Goal: Book appointment/travel/reservation

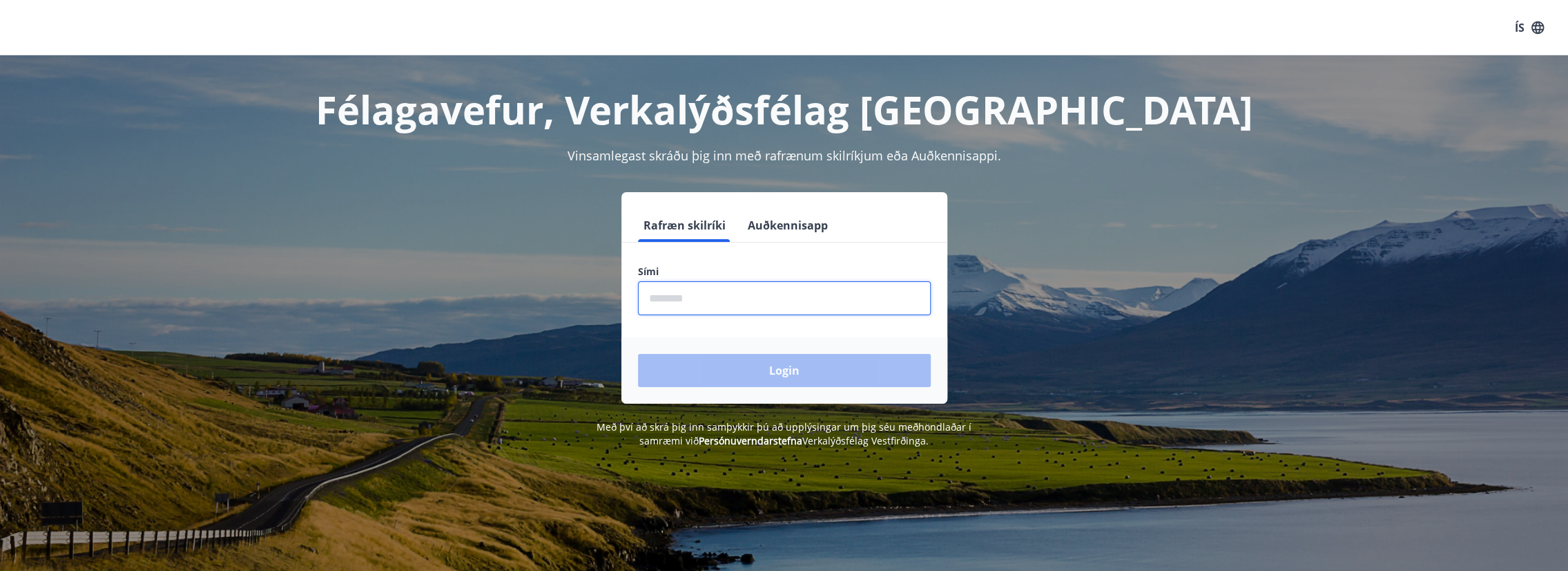
click at [731, 304] on input "phone" at bounding box center [785, 298] width 293 height 34
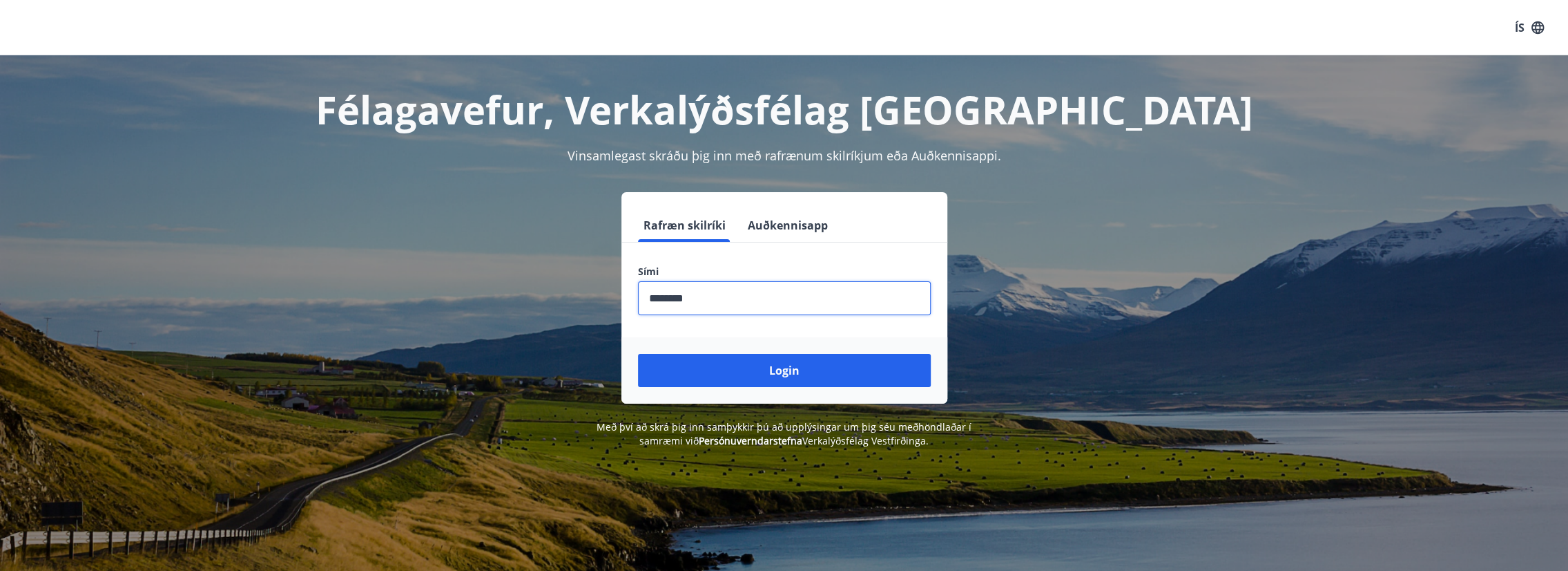
type input "********"
click at [638, 354] on button "Login" at bounding box center [785, 370] width 293 height 34
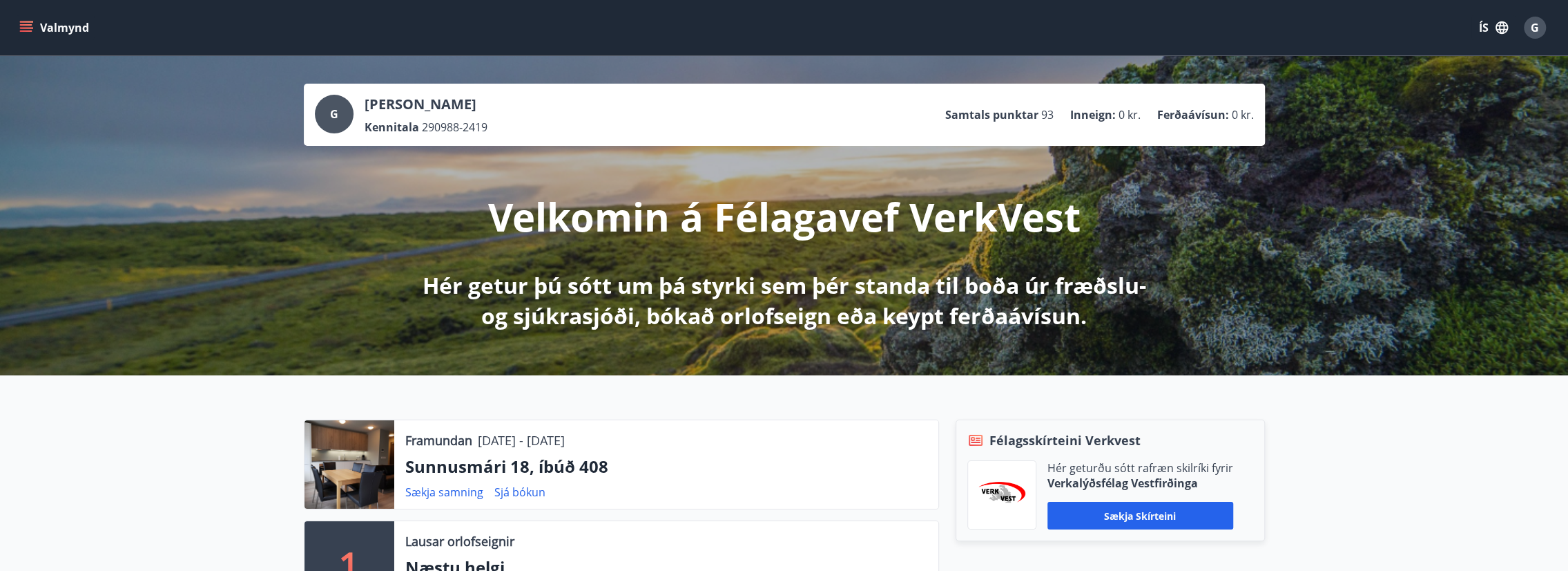
click at [73, 29] on button "Valmynd" at bounding box center [55, 27] width 78 height 25
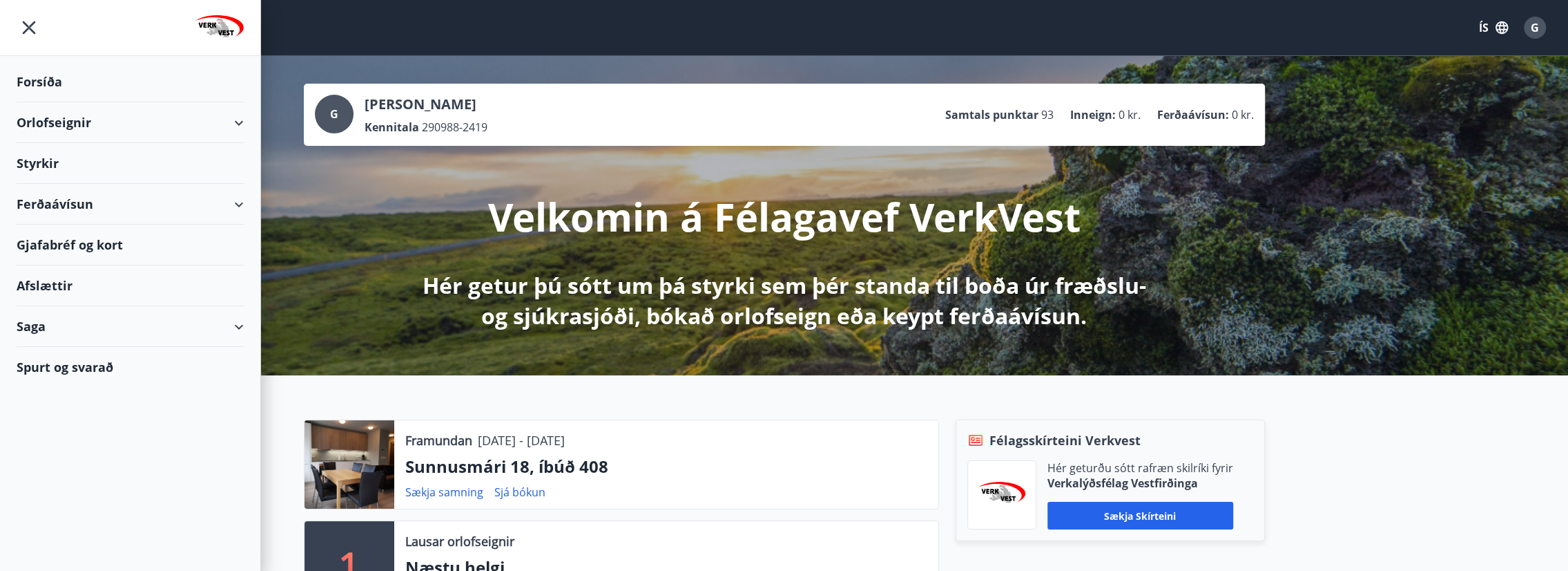
click at [88, 118] on div "Orlofseignir" at bounding box center [129, 122] width 227 height 41
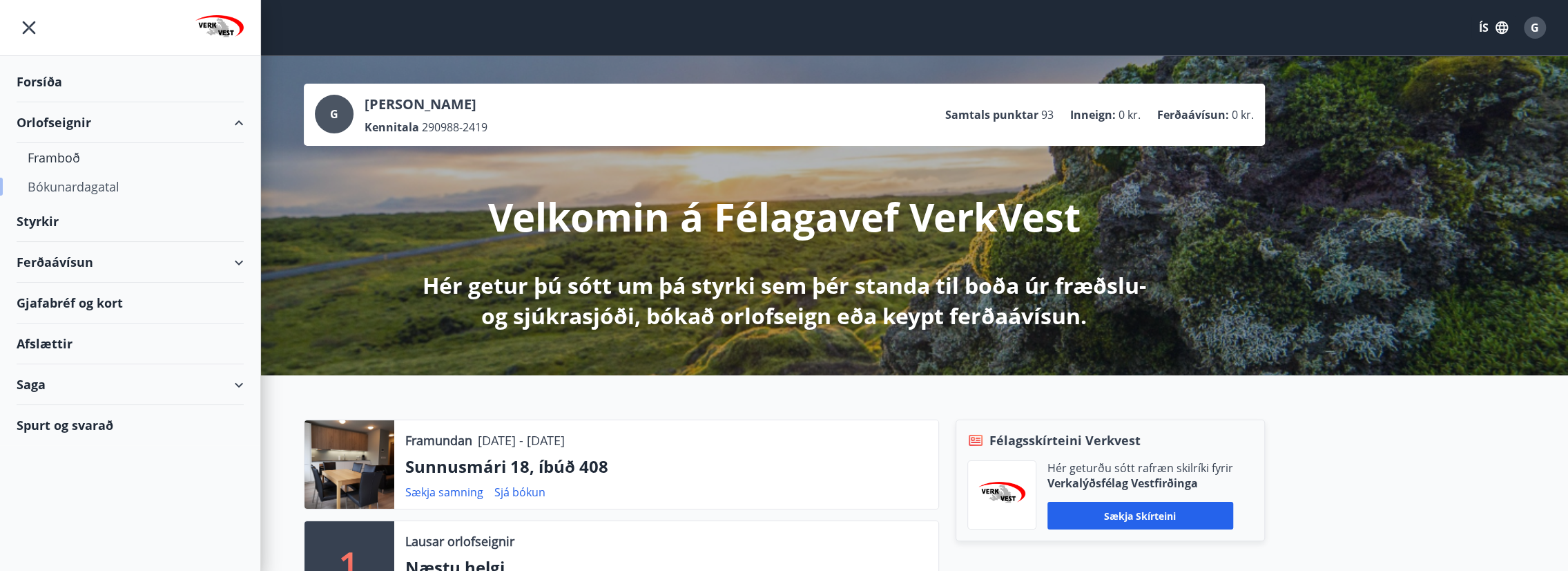
click at [83, 186] on div "Bókunardagatal" at bounding box center [130, 186] width 205 height 29
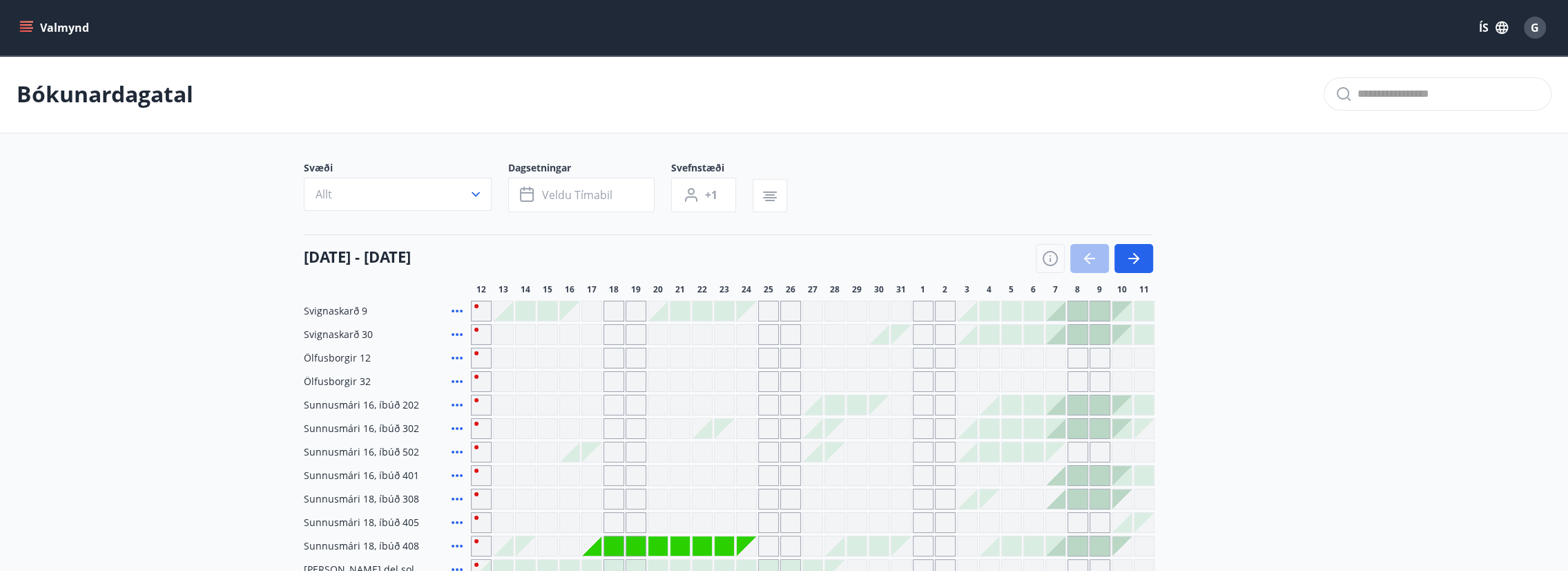
scroll to position [202, 0]
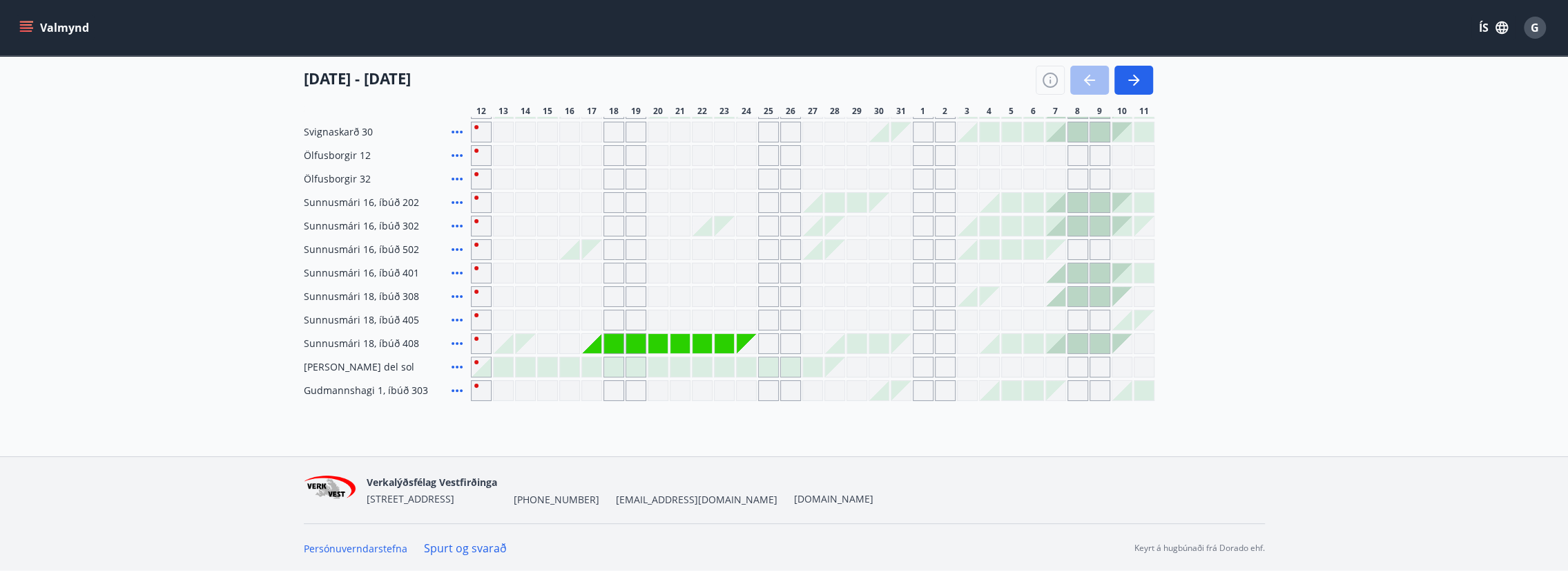
click at [591, 341] on div "Gráir dagar eru ekki bókanlegir" at bounding box center [591, 343] width 19 height 19
click at [588, 340] on div "Gráir dagar eru ekki bókanlegir" at bounding box center [591, 343] width 19 height 19
click at [571, 340] on div "Gráir dagar eru ekki bókanlegir" at bounding box center [570, 343] width 21 height 21
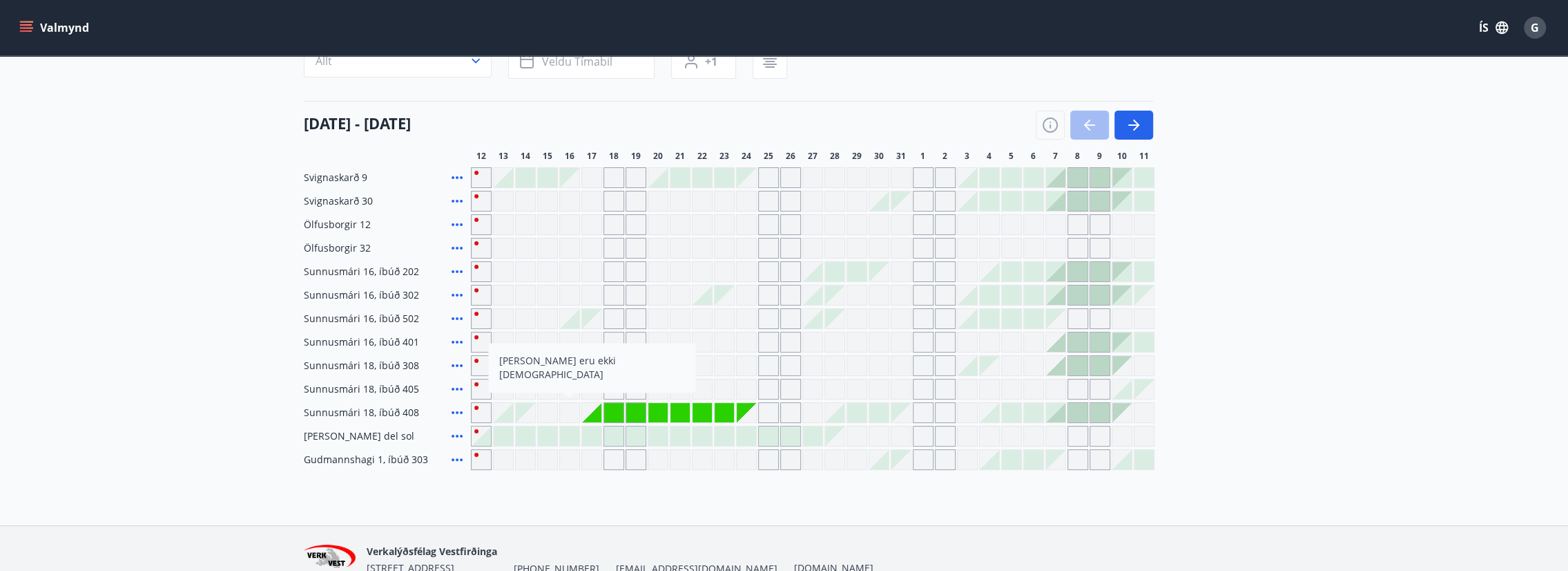
click at [597, 114] on div "[DATE] - [DATE]" at bounding box center [728, 121] width 849 height 39
click at [196, 357] on main "Bókunardagatal Svæði Allt Dagsetningar Veldu tímabil Svefnstæði +1 [DATE] - [DA…" at bounding box center [784, 196] width 1568 height 548
